Goal: Find contact information: Find contact information

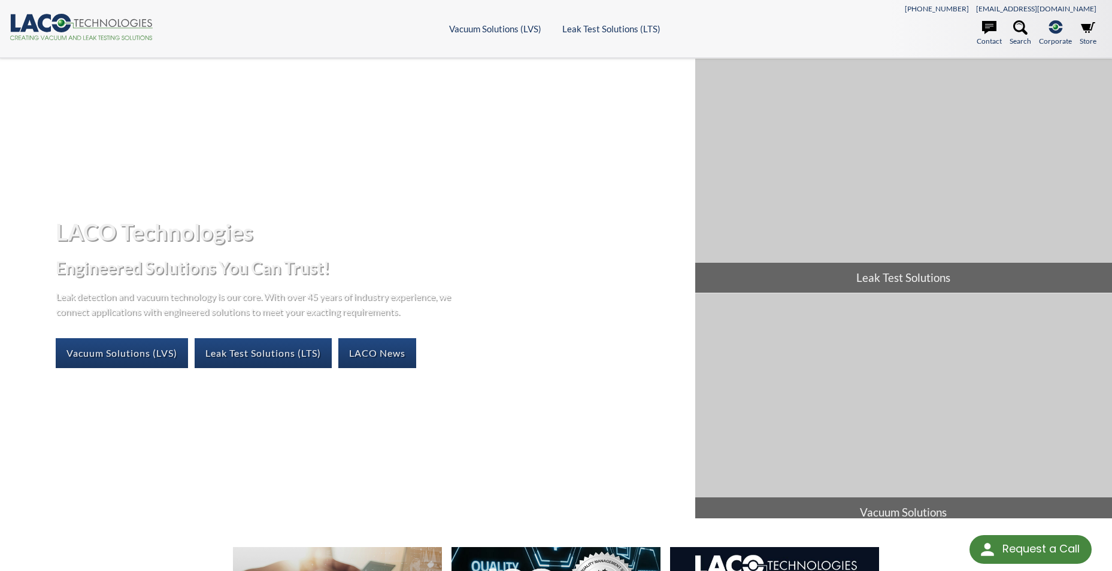
click at [47, 21] on icon ".cls-1{fill:#193661;}.cls-2{fill:#58595b;}.cls-3{fill:url(#radial-gradient);}.c…" at bounding box center [82, 27] width 144 height 26
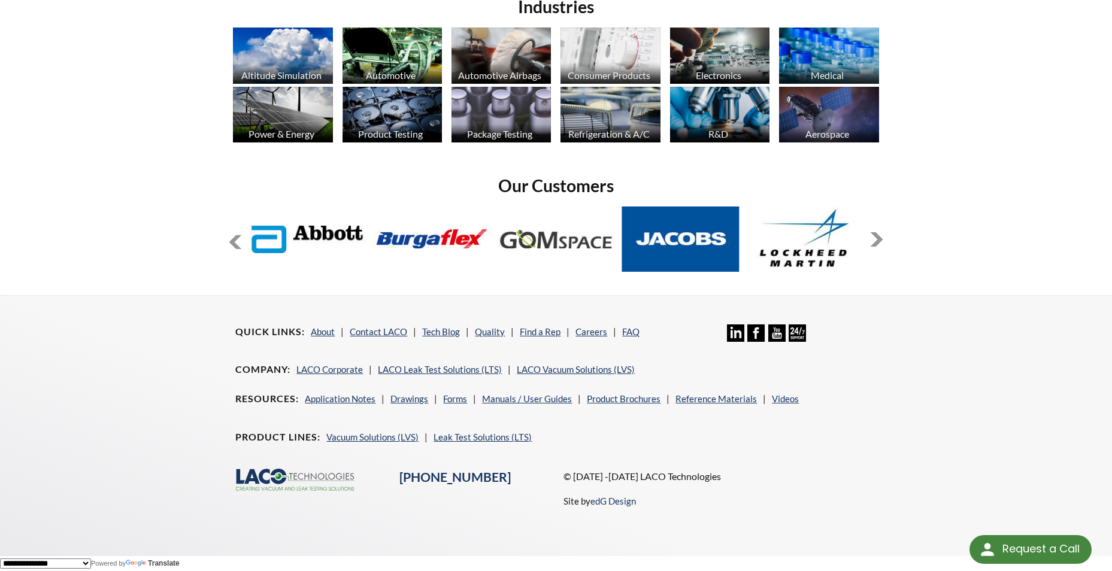
scroll to position [941, 0]
click at [759, 327] on icon "Facebook Icon" at bounding box center [755, 333] width 17 height 17
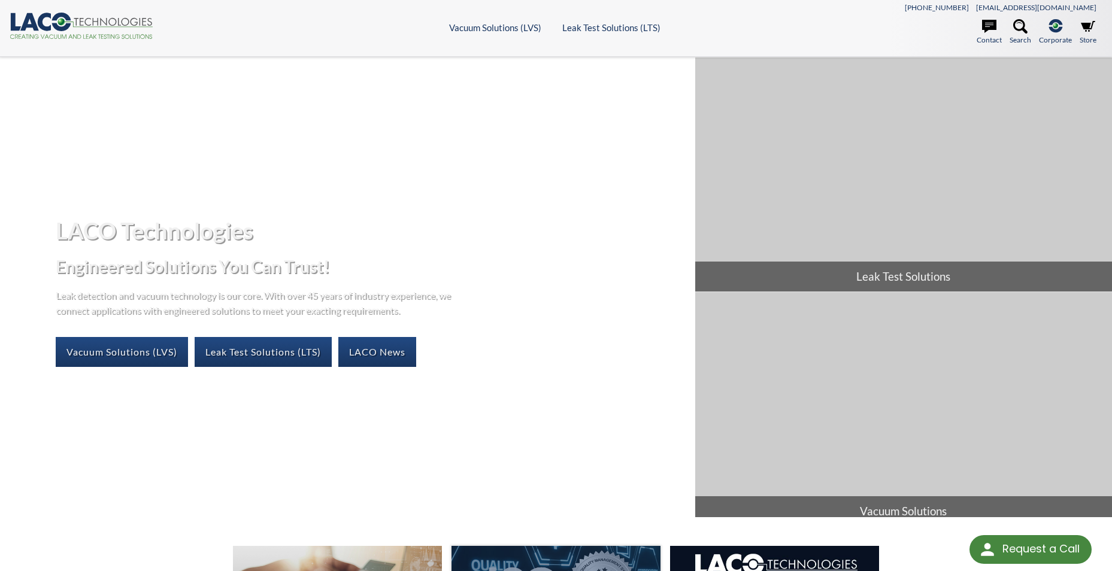
scroll to position [0, 0]
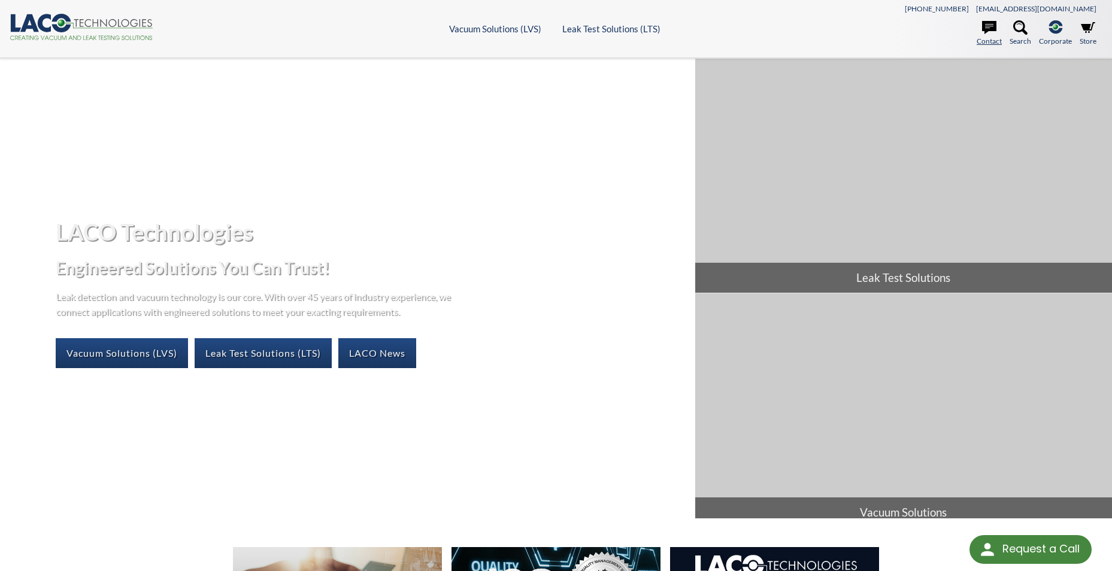
click at [992, 30] on icon at bounding box center [989, 27] width 14 height 13
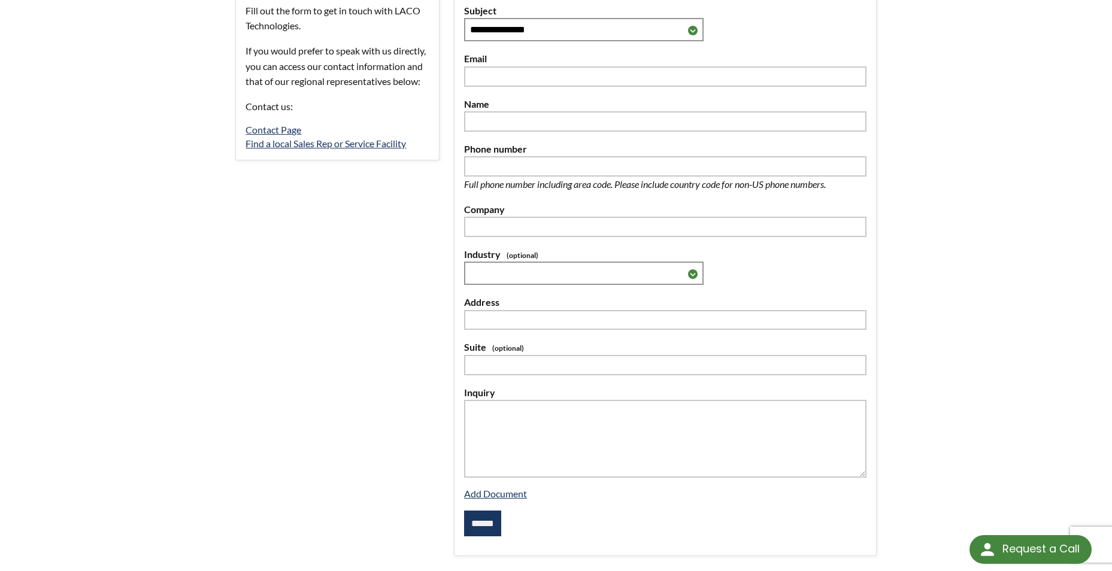
scroll to position [299, 0]
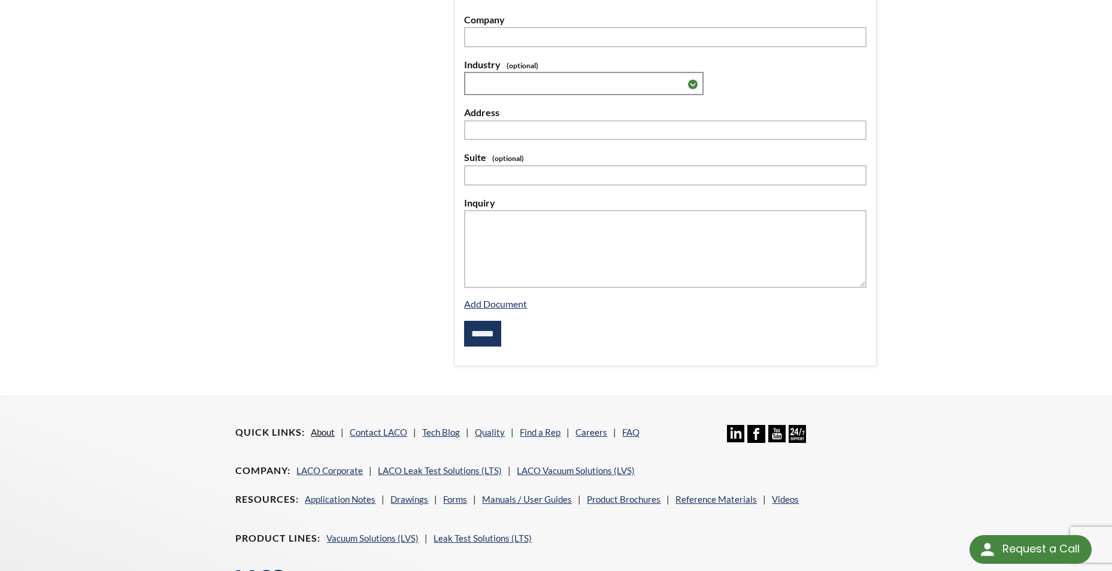
click at [328, 431] on link "About" at bounding box center [323, 432] width 24 height 11
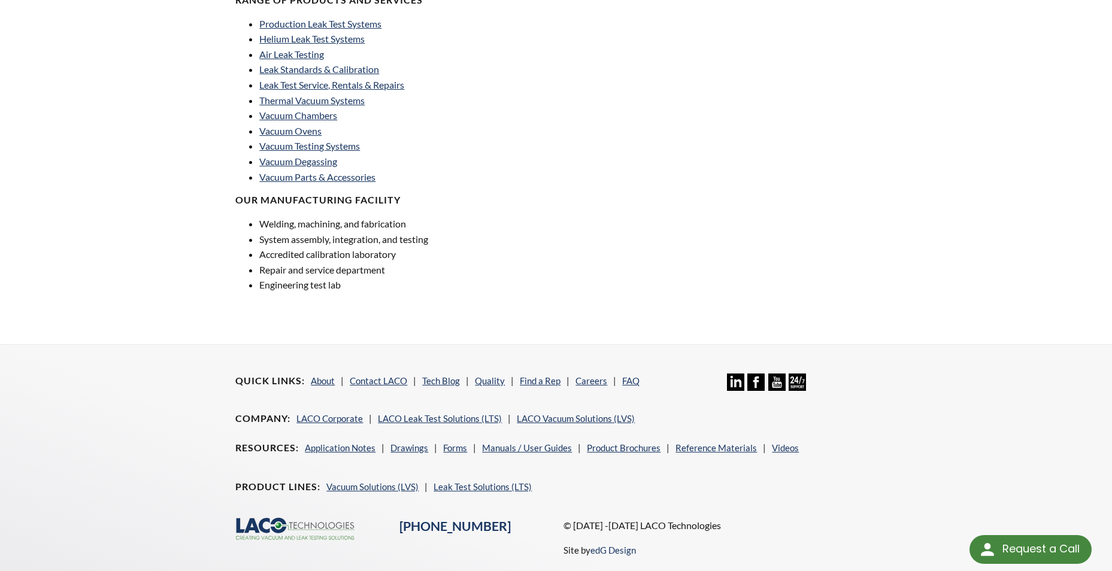
scroll to position [826, 0]
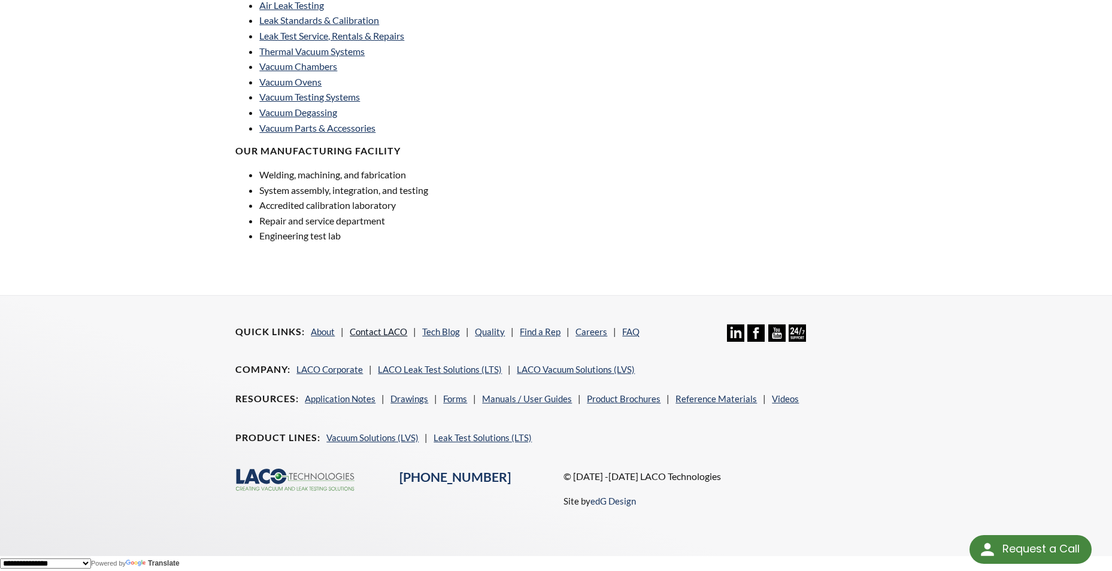
click at [397, 329] on link "Contact LACO" at bounding box center [378, 331] width 57 height 11
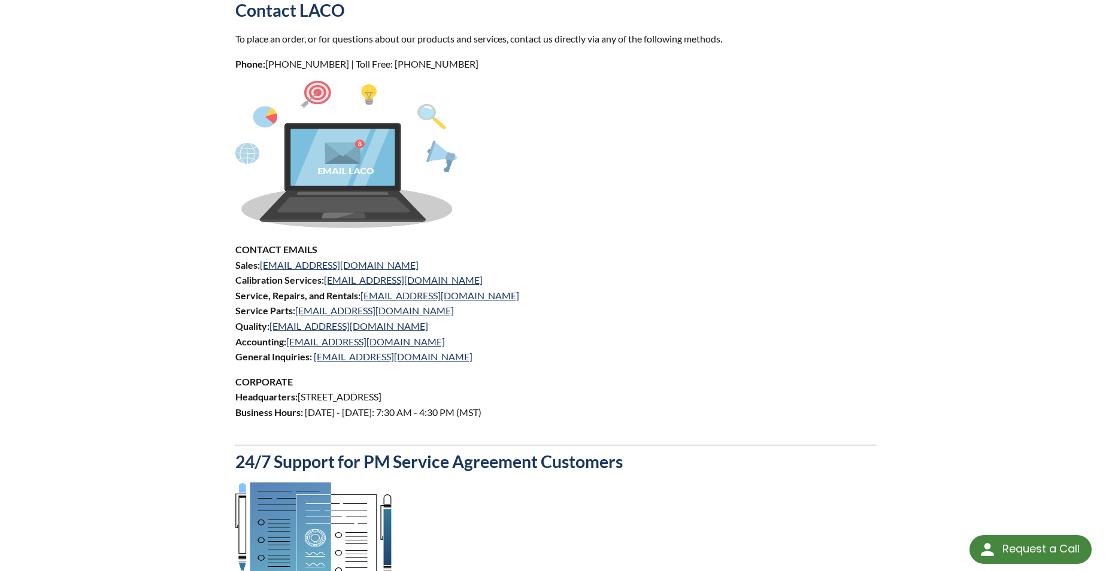
scroll to position [456, 0]
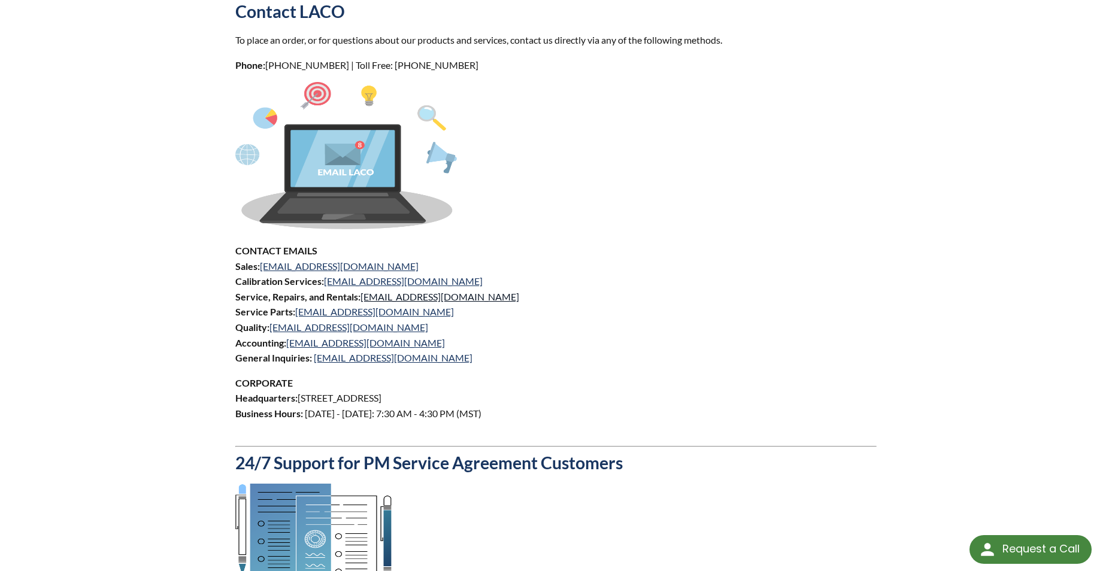
click at [423, 299] on link "[EMAIL_ADDRESS][DOMAIN_NAME]" at bounding box center [439, 296] width 159 height 11
